Goal: Navigation & Orientation: Find specific page/section

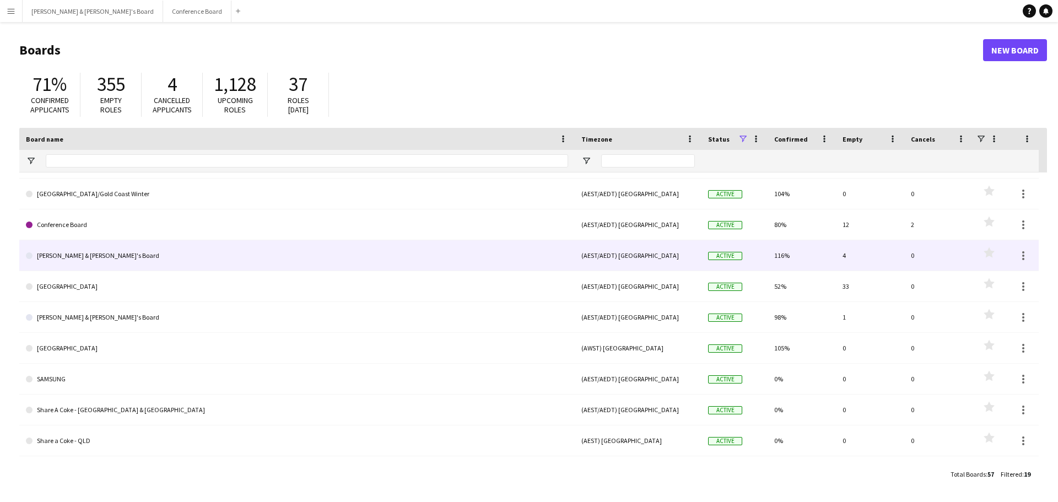
scroll to position [56, 0]
click at [138, 251] on link "[PERSON_NAME] & [PERSON_NAME]'s Board" at bounding box center [297, 255] width 542 height 31
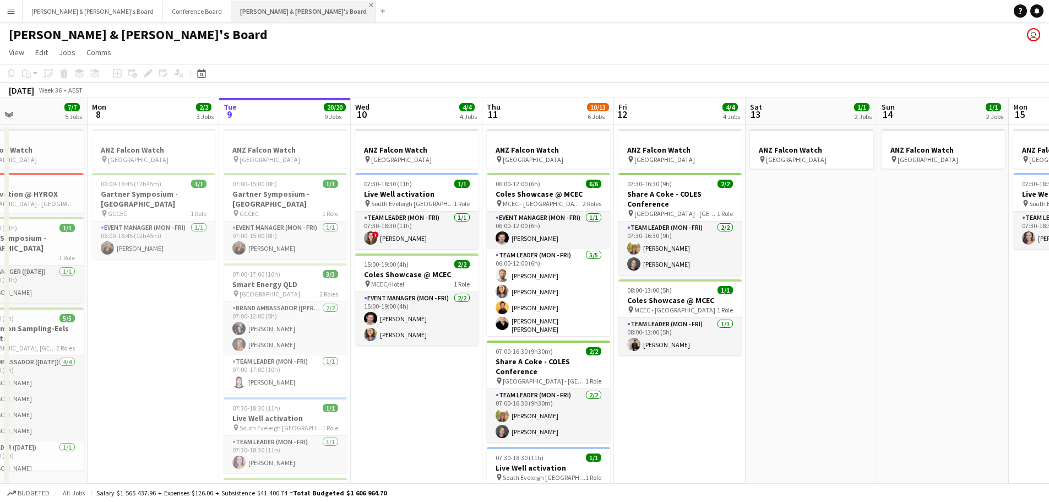
click at [369, 3] on app-icon "Close" at bounding box center [371, 5] width 4 height 4
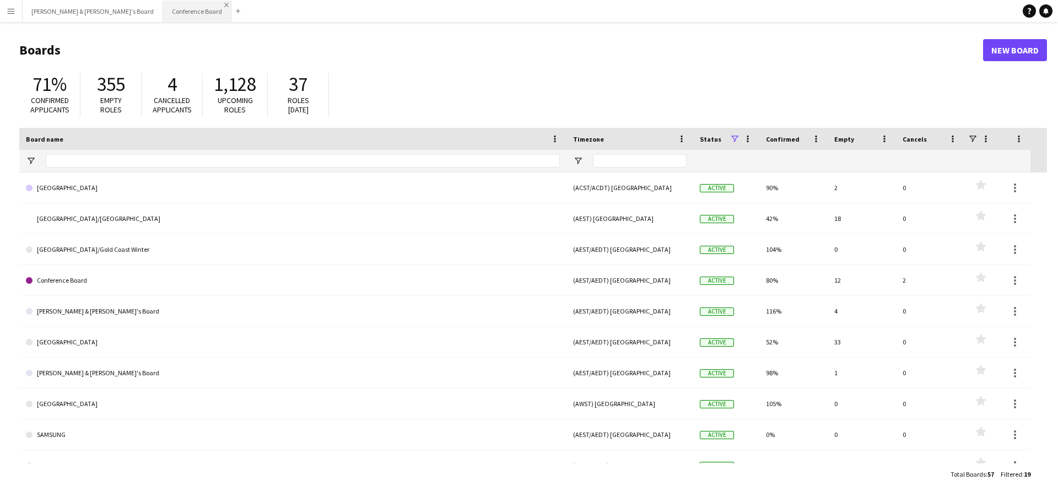
click at [224, 3] on app-icon "Close" at bounding box center [226, 5] width 4 height 4
click at [68, 6] on button "[PERSON_NAME] & [PERSON_NAME]'s Board Close" at bounding box center [93, 11] width 140 height 21
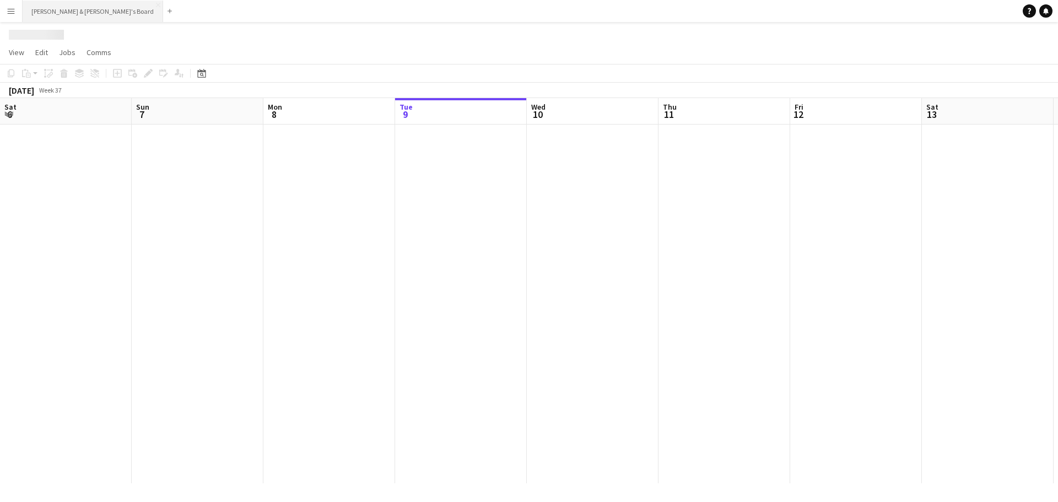
scroll to position [0, 263]
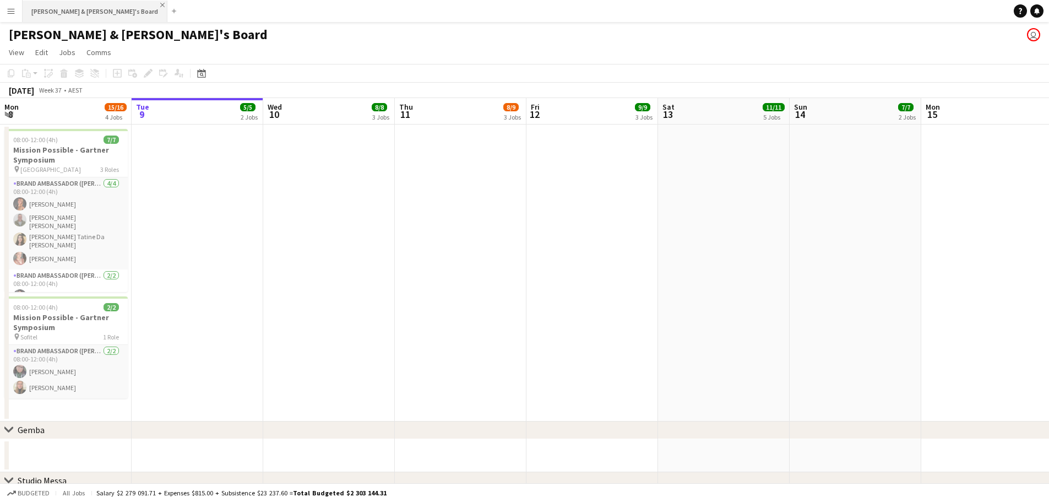
click at [160, 3] on app-icon "Close" at bounding box center [162, 5] width 4 height 4
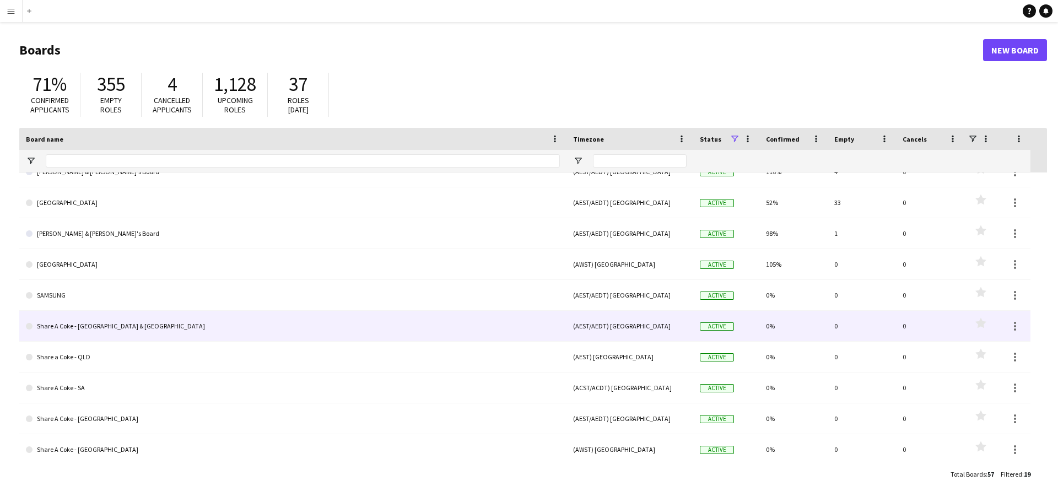
scroll to position [246, 0]
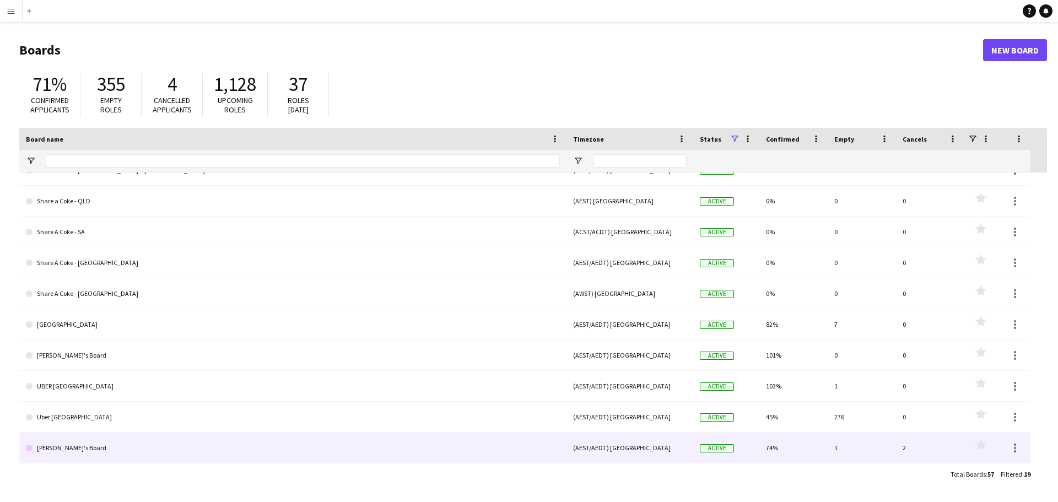
click at [100, 437] on link "[PERSON_NAME]'s Board" at bounding box center [293, 447] width 534 height 31
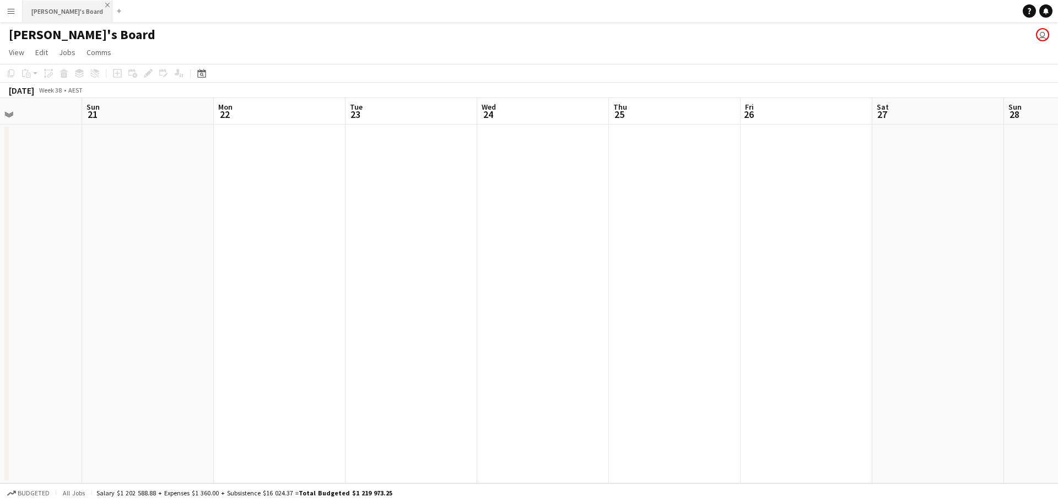
click at [105, 3] on app-icon "Close" at bounding box center [107, 5] width 4 height 4
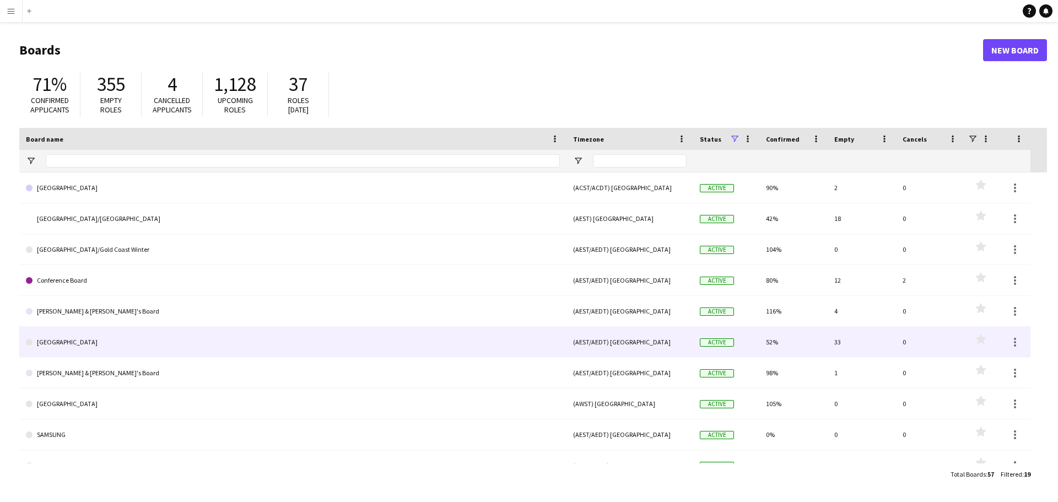
click at [178, 344] on link "[GEOGRAPHIC_DATA]" at bounding box center [293, 342] width 534 height 31
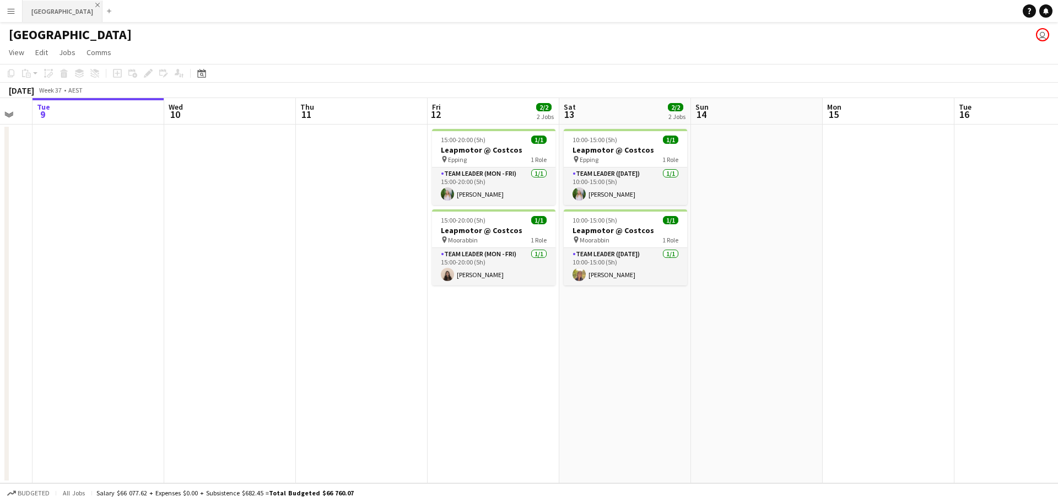
click at [95, 4] on app-icon "Close" at bounding box center [97, 5] width 4 height 4
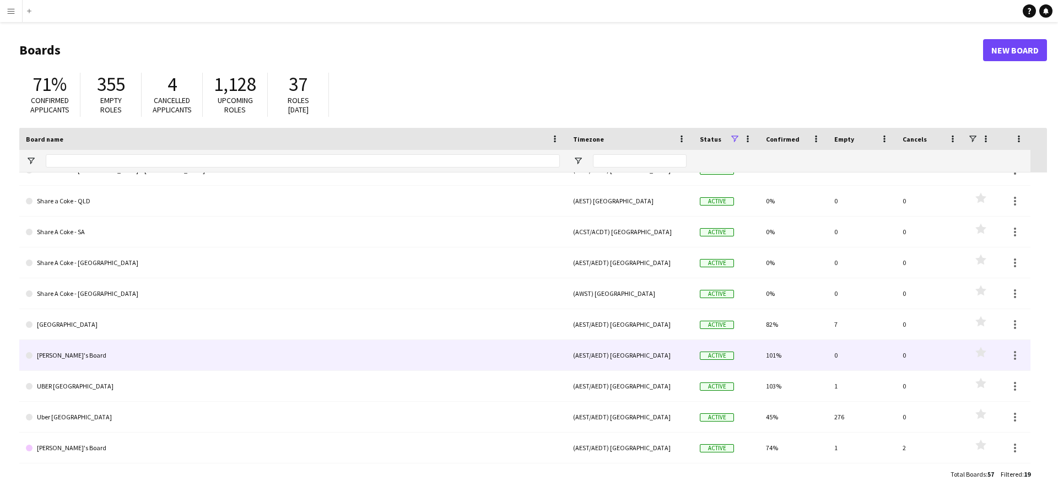
click at [166, 362] on link "[PERSON_NAME]'s Board" at bounding box center [293, 355] width 534 height 31
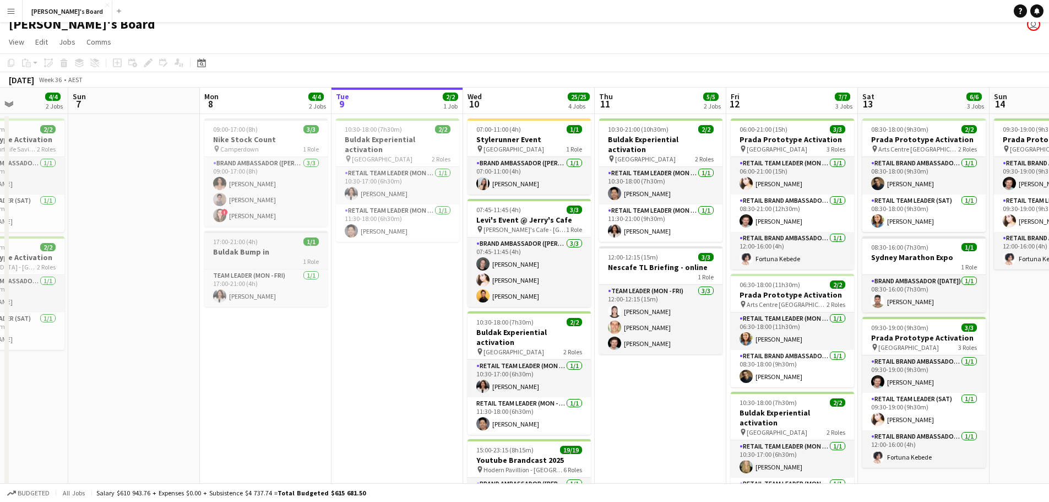
scroll to position [0, 327]
click at [105, 4] on app-icon "Close" at bounding box center [107, 5] width 4 height 4
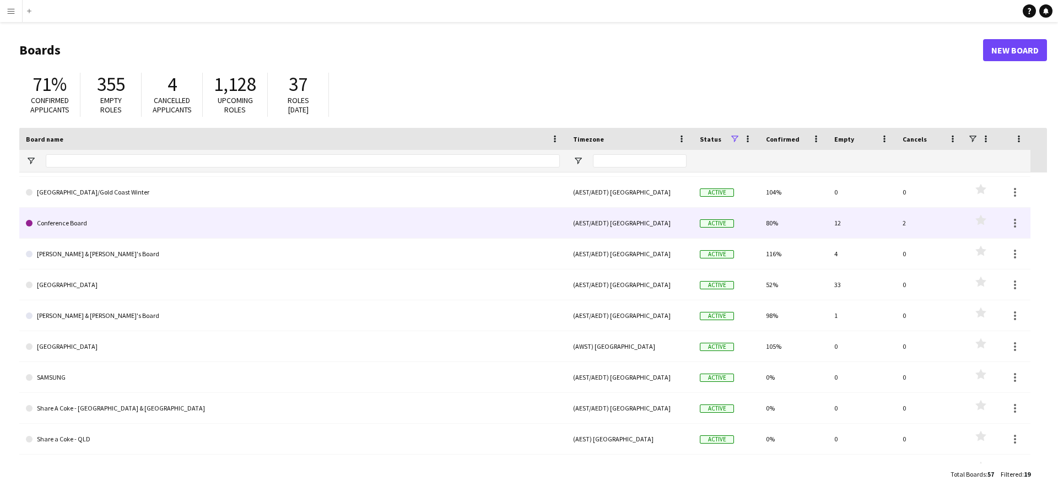
scroll to position [62, 0]
